Goal: Information Seeking & Learning: Learn about a topic

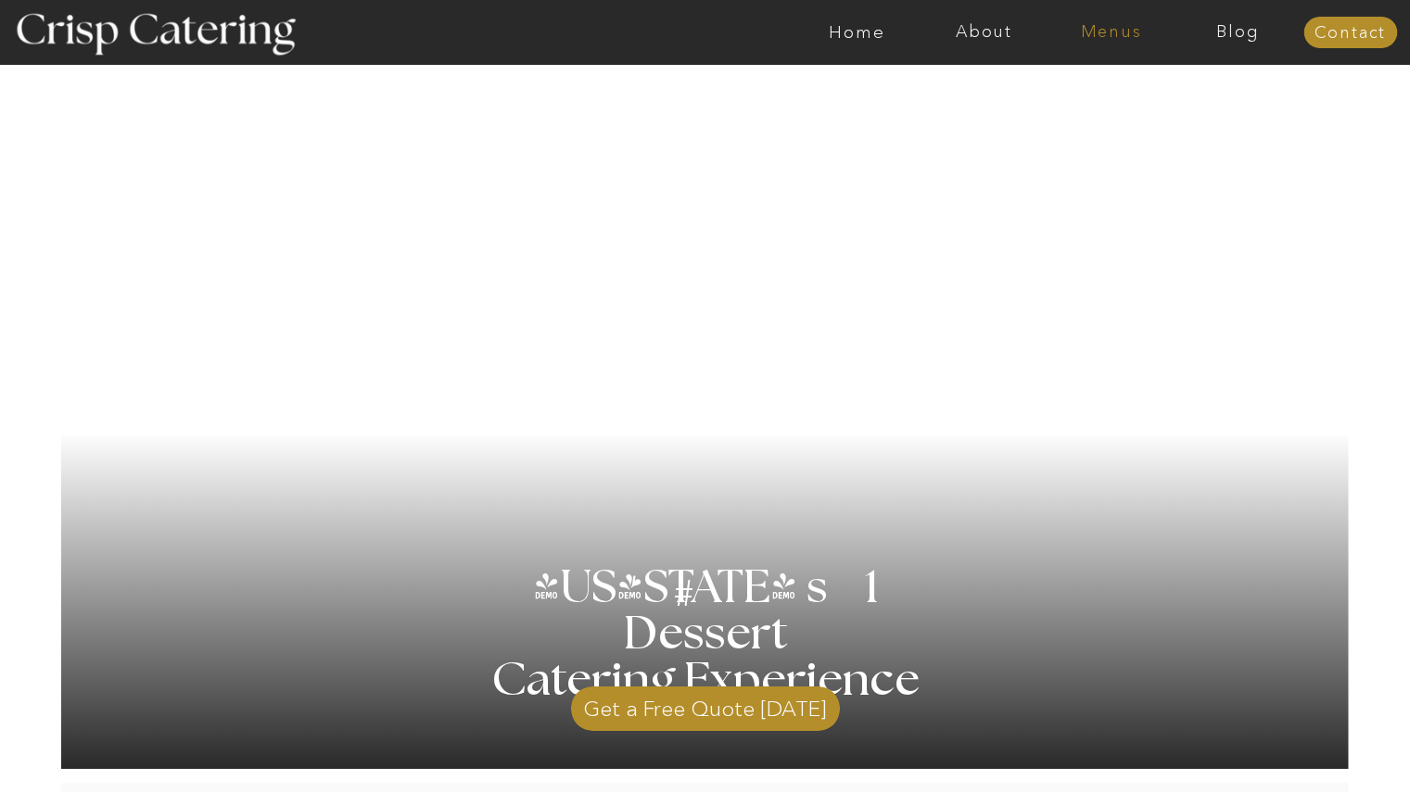
click at [1096, 35] on nav "Menus" at bounding box center [1110, 32] width 127 height 19
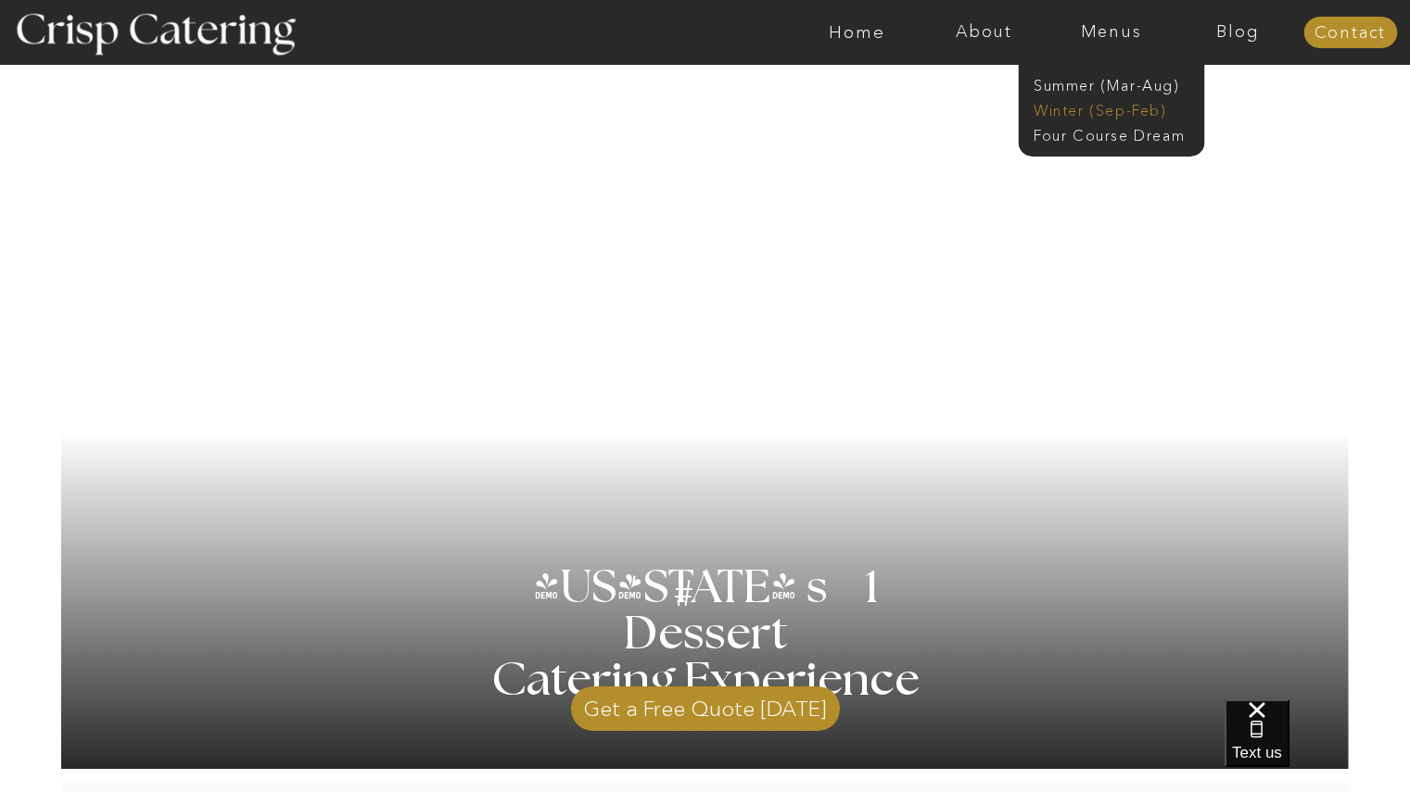
click at [1079, 108] on nav "Winter (Sep-Feb)" at bounding box center [1109, 109] width 152 height 18
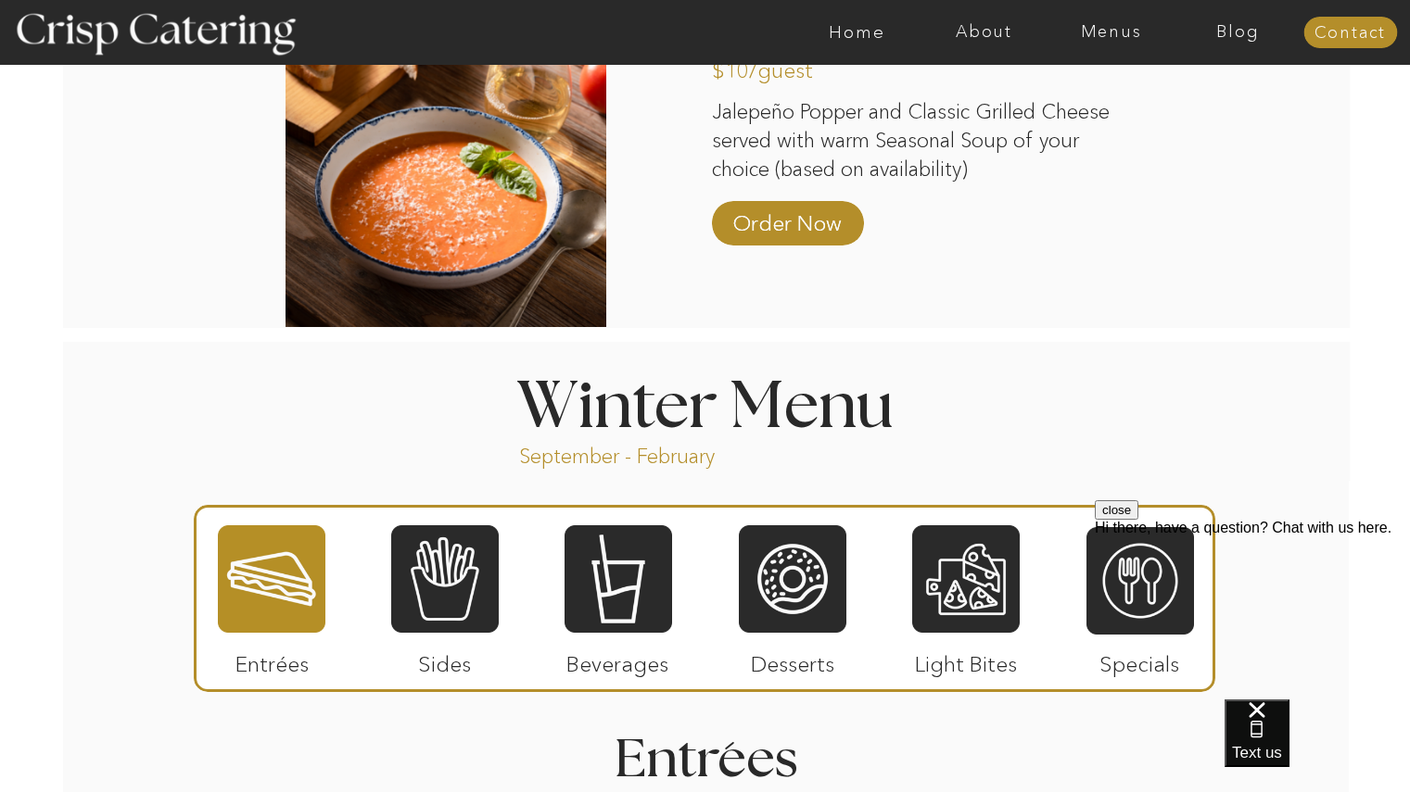
scroll to position [1768, 0]
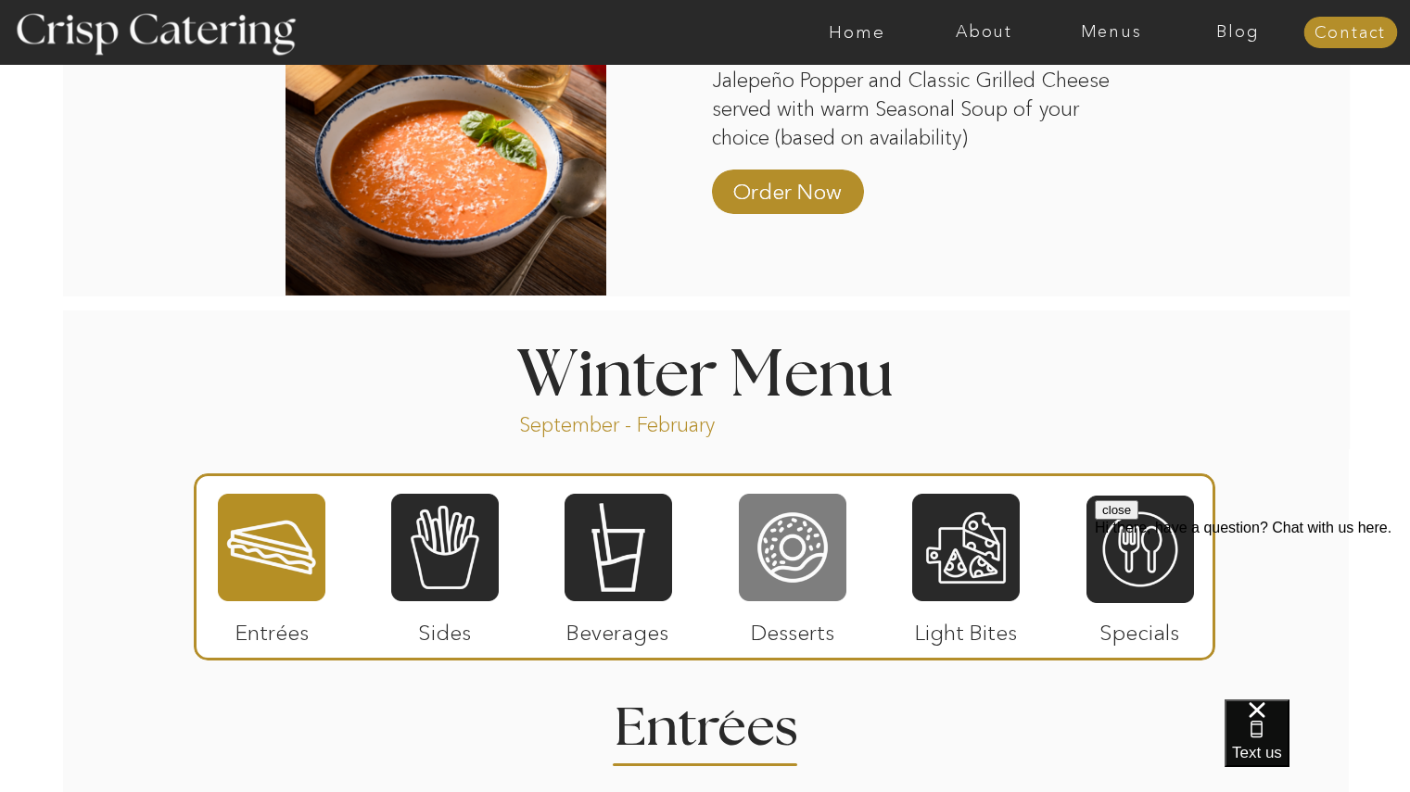
click at [818, 510] on div at bounding box center [793, 547] width 108 height 111
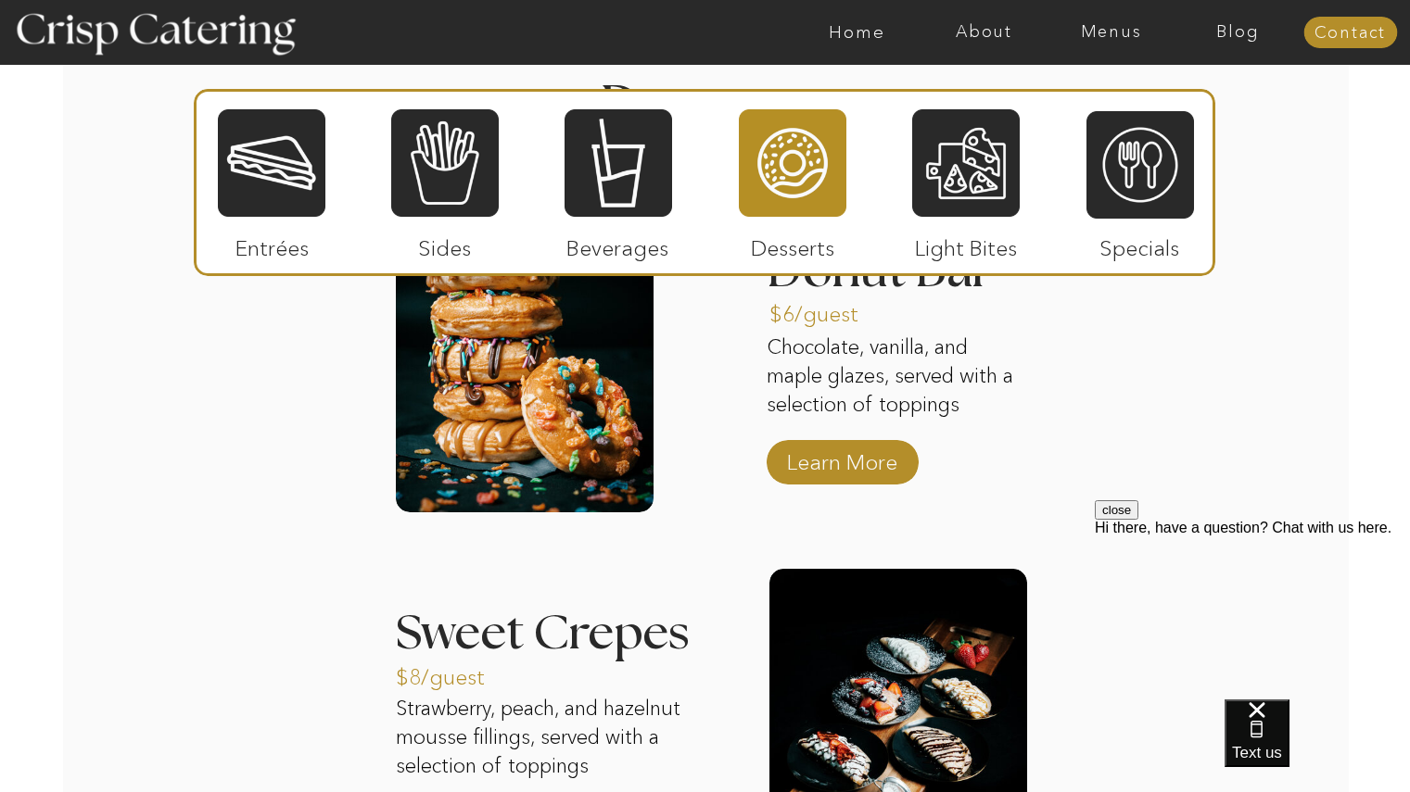
scroll to position [2374, 0]
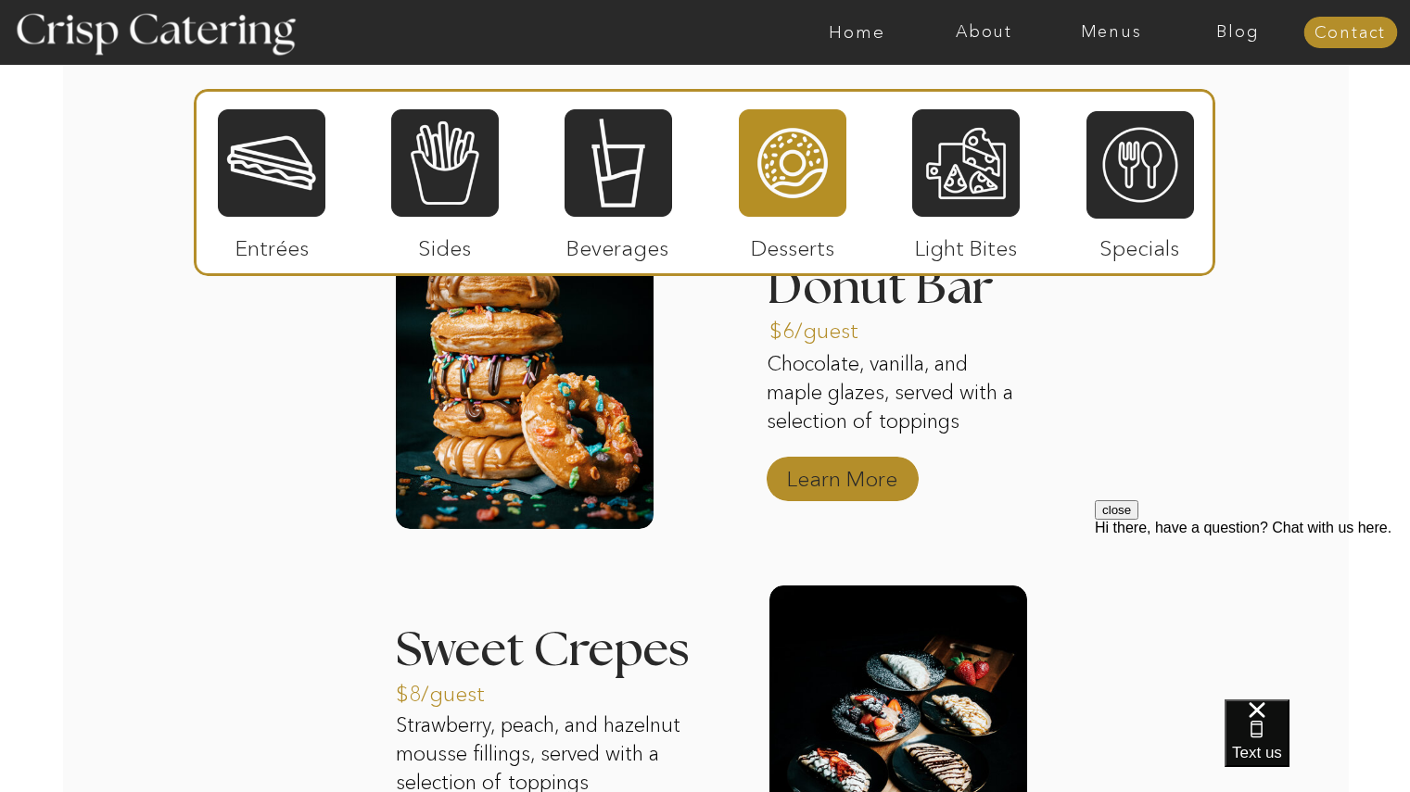
click at [875, 481] on p "Learn More" at bounding box center [841, 475] width 123 height 54
